Goal: Find specific page/section: Find specific page/section

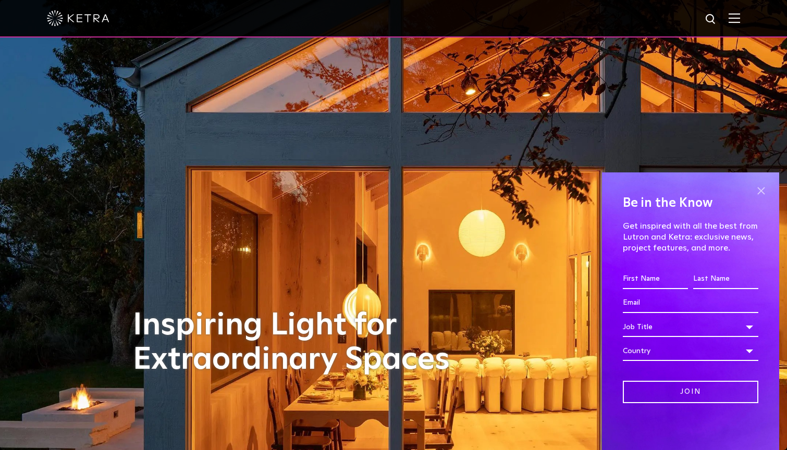
click at [762, 191] on span at bounding box center [761, 191] width 16 height 16
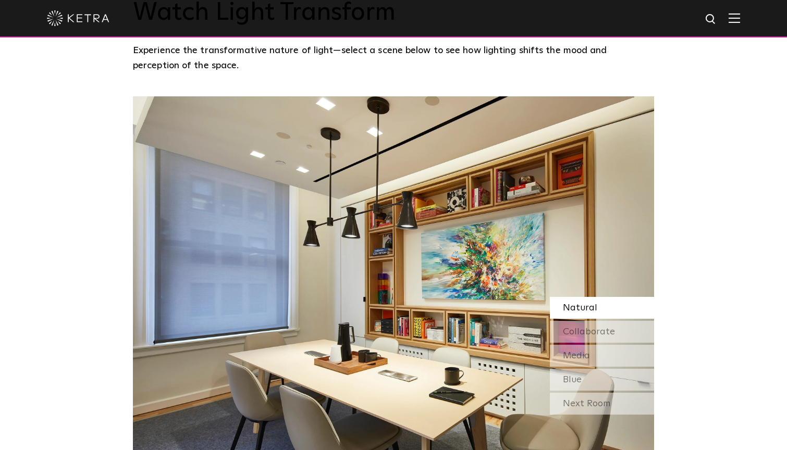
scroll to position [897, 0]
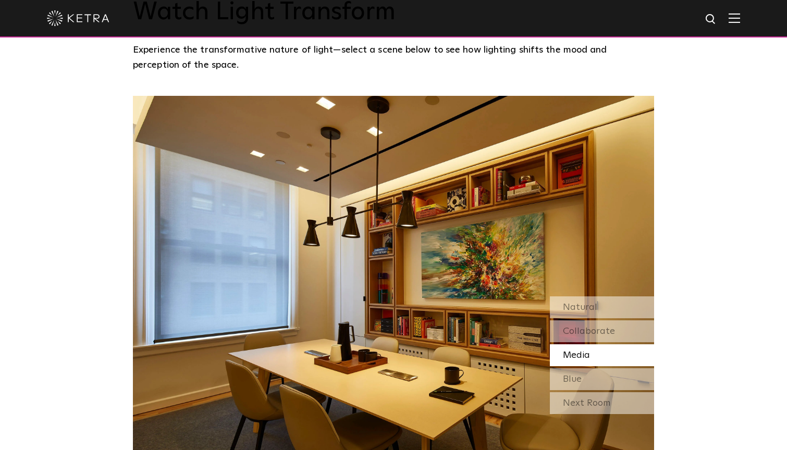
click at [578, 351] on span "Media" at bounding box center [576, 355] width 27 height 9
click at [579, 375] on span "Blue" at bounding box center [572, 379] width 19 height 9
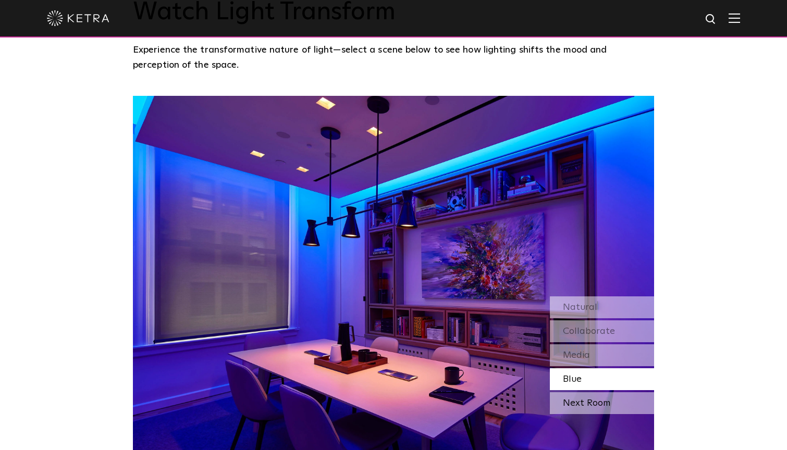
click at [576, 392] on div "Next Room" at bounding box center [602, 403] width 104 height 22
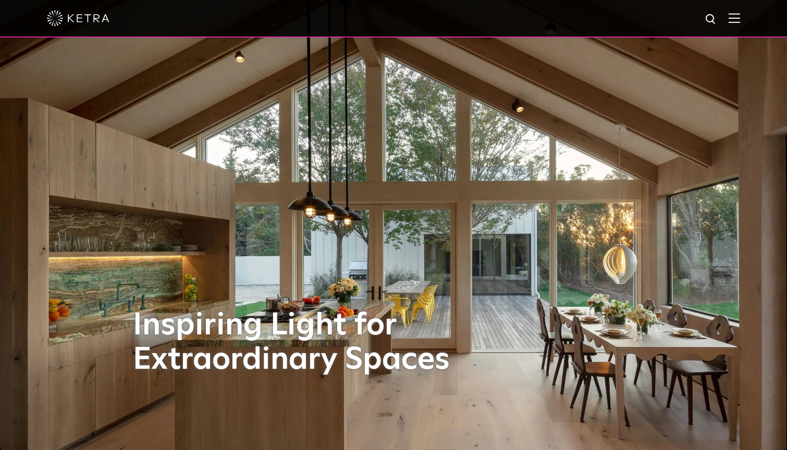
scroll to position [0, 0]
click at [738, 21] on img at bounding box center [733, 18] width 11 height 10
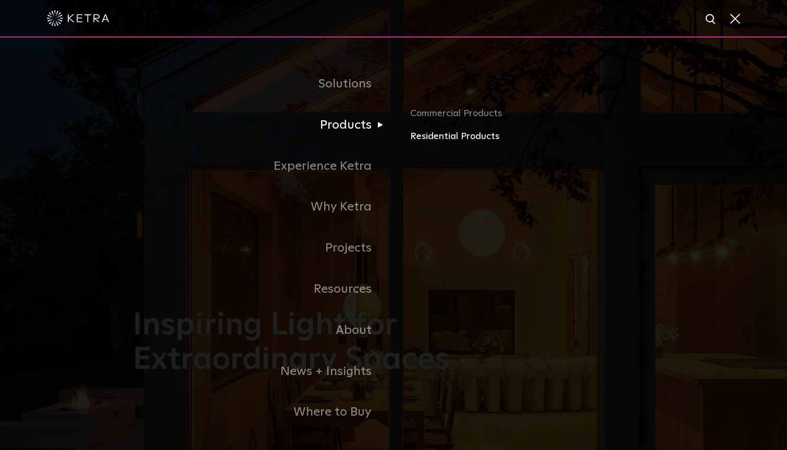
click at [437, 136] on link "Residential Products" at bounding box center [532, 136] width 244 height 15
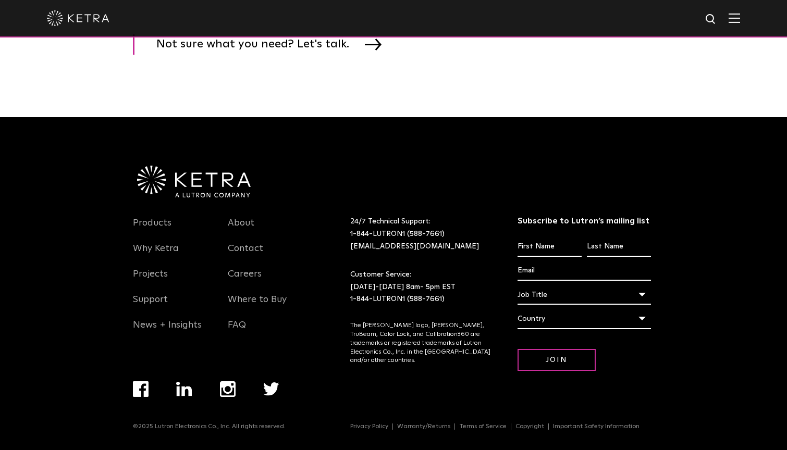
scroll to position [1636, 0]
click at [150, 221] on link "Products" at bounding box center [152, 229] width 39 height 24
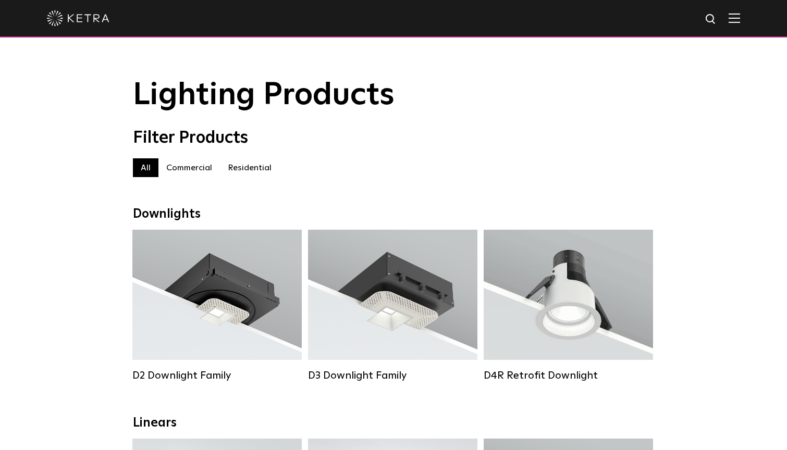
click at [265, 164] on label "Residential" at bounding box center [249, 167] width 59 height 19
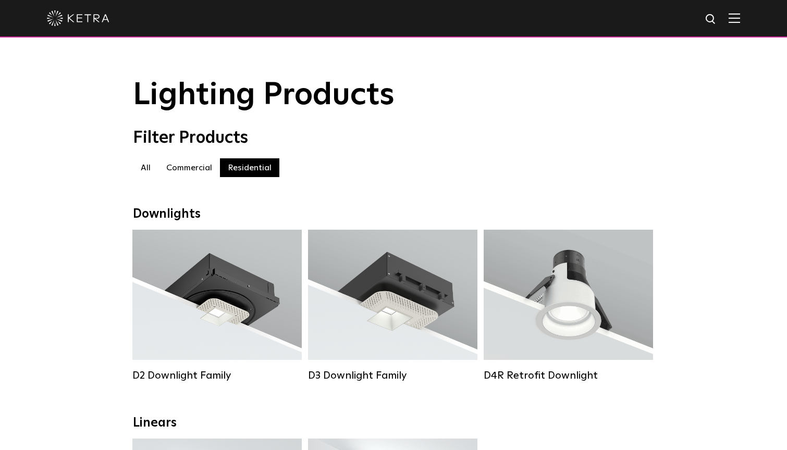
click at [208, 175] on label "Commercial" at bounding box center [188, 167] width 61 height 19
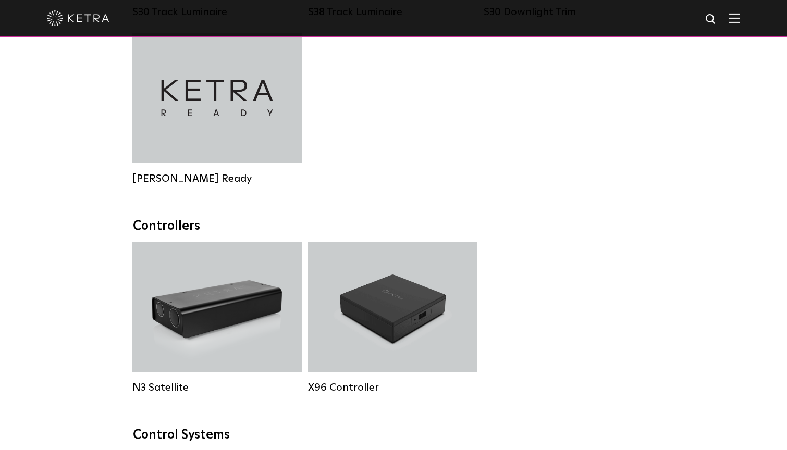
scroll to position [1268, 0]
